Goal: Information Seeking & Learning: Learn about a topic

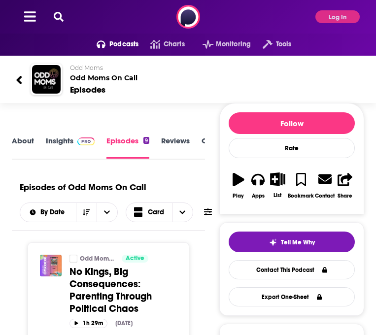
click at [57, 17] on icon at bounding box center [59, 17] width 10 height 10
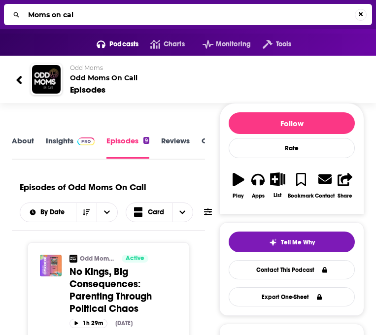
type input "Moms on call"
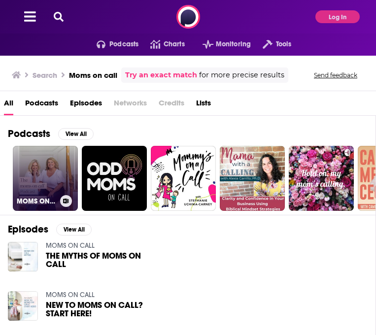
click at [39, 171] on link "MOMS ON CALL" at bounding box center [45, 178] width 65 height 65
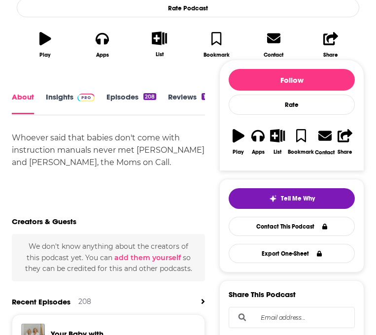
scroll to position [298, 0]
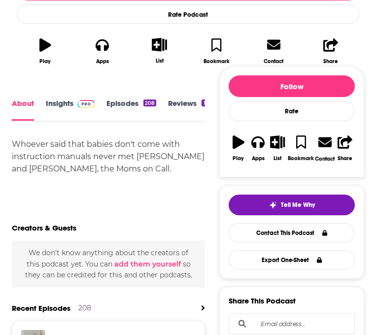
click at [66, 99] on link "Insights" at bounding box center [70, 110] width 49 height 22
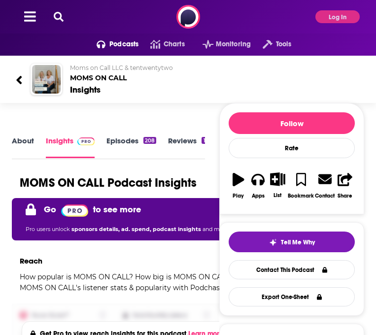
click at [320, 28] on div "Podcasts Charts Monitoring Tools For Business For Podcasters More Log In" at bounding box center [188, 16] width 376 height 33
click at [331, 18] on button "Log In" at bounding box center [337, 16] width 44 height 13
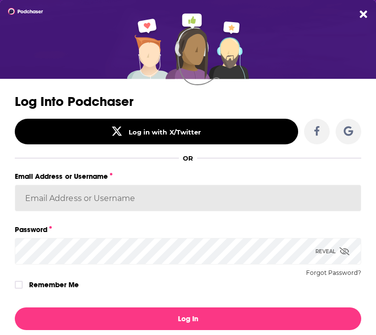
click at [184, 188] on div "Email Address or Username" at bounding box center [188, 196] width 346 height 53
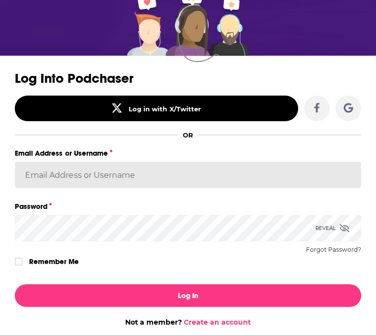
type input "[EMAIL_ADDRESS][DOMAIN_NAME]"
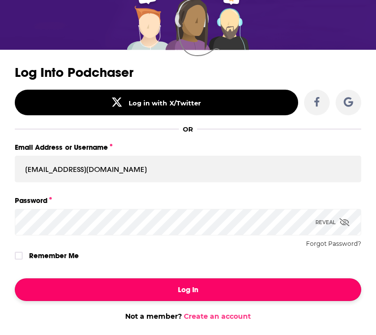
click at [141, 299] on button "Log In" at bounding box center [188, 289] width 346 height 23
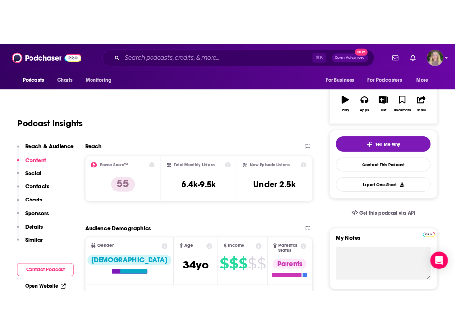
scroll to position [149, 0]
